Goal: Entertainment & Leisure: Consume media (video, audio)

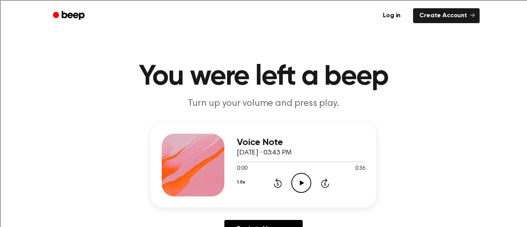
click at [300, 181] on icon "Play Audio" at bounding box center [301, 183] width 20 height 20
click at [275, 184] on icon "Rewind 5 seconds" at bounding box center [277, 183] width 9 height 10
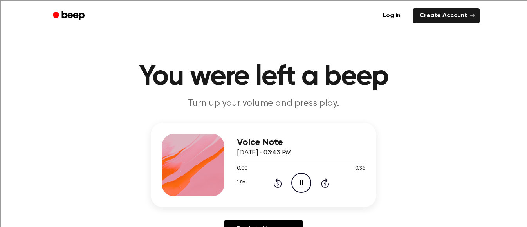
click at [275, 184] on icon "Rewind 5 seconds" at bounding box center [277, 183] width 9 height 10
click at [301, 177] on icon "Play Audio" at bounding box center [301, 183] width 20 height 20
click at [304, 181] on icon "Play Audio" at bounding box center [301, 183] width 20 height 20
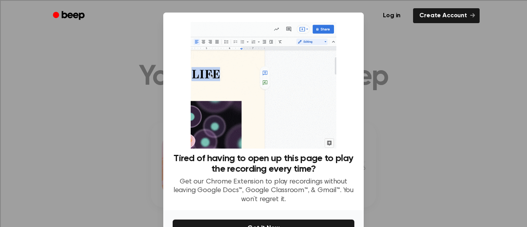
click at [407, 30] on div "Log in Create Account" at bounding box center [263, 15] width 432 height 31
click at [359, 44] on div "Tired of having to open up this page to play the recording every time? Get our …" at bounding box center [263, 111] width 201 height 197
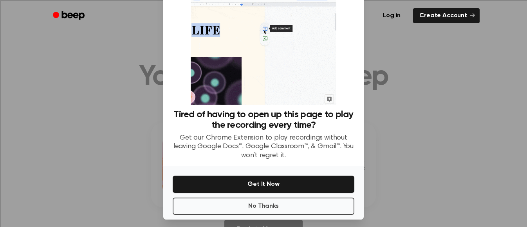
scroll to position [49, 0]
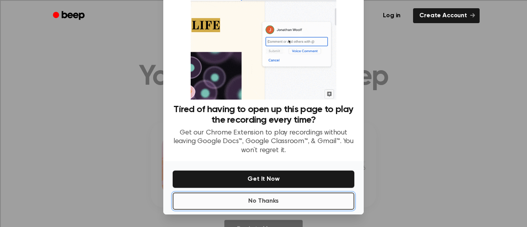
click at [274, 203] on button "No Thanks" at bounding box center [264, 200] width 182 height 17
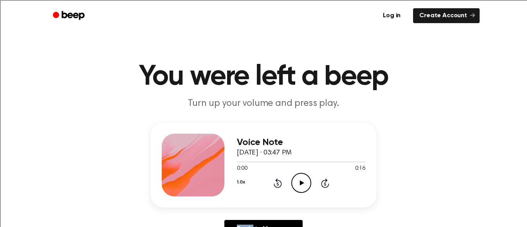
click at [274, 203] on div "Voice Note October 8, 2025 · 03:47 PM 0:00 0:16 Your browser does not support t…" at bounding box center [264, 165] width 226 height 85
click at [296, 184] on icon "Play Audio" at bounding box center [301, 183] width 20 height 20
click at [298, 179] on icon "Play Audio" at bounding box center [301, 183] width 20 height 20
click at [303, 177] on icon "Play Audio" at bounding box center [301, 183] width 20 height 20
